Goal: Information Seeking & Learning: Understand process/instructions

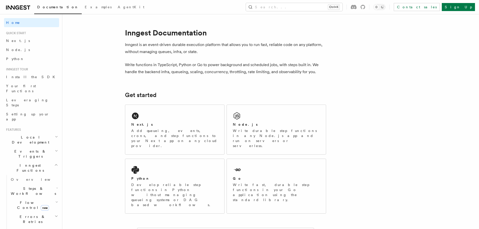
click at [210, 134] on p "Add queueing, events, crons, and step functions to your Next app on any cloud p…" at bounding box center [174, 138] width 87 height 20
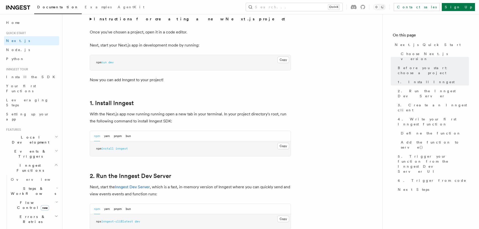
scroll to position [201, 0]
click at [284, 147] on button "Copy Copied" at bounding box center [283, 145] width 12 height 7
click at [281, 147] on button "Copy Copied" at bounding box center [283, 145] width 12 height 7
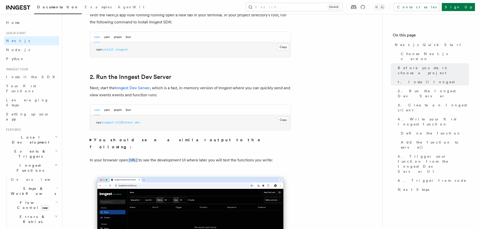
scroll to position [302, 0]
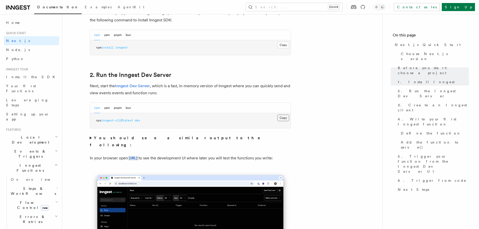
click at [281, 119] on button "Copy Copied" at bounding box center [283, 118] width 12 height 7
click at [283, 119] on button "Copy Copied" at bounding box center [283, 118] width 12 height 7
